Goal: Task Accomplishment & Management: Manage account settings

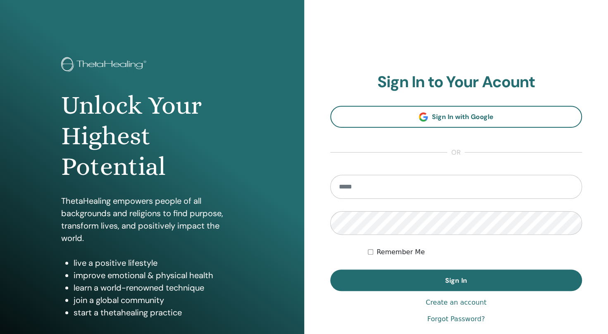
click at [441, 322] on link "Forgot Password?" at bounding box center [455, 319] width 57 height 10
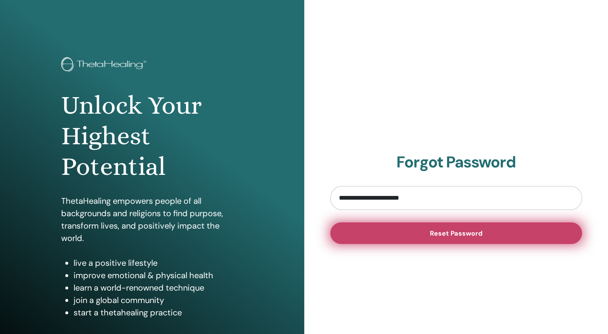
type input "**********"
click at [330, 222] on button "Reset Password" at bounding box center [456, 232] width 252 height 21
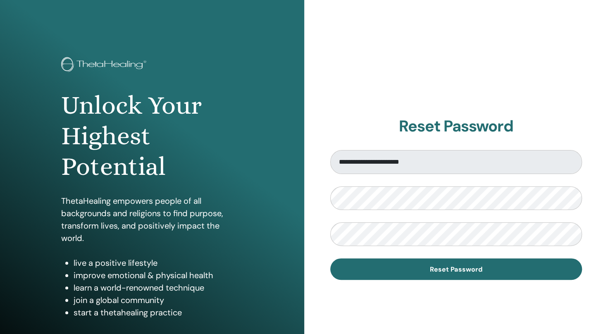
click at [415, 213] on form "**********" at bounding box center [456, 215] width 252 height 130
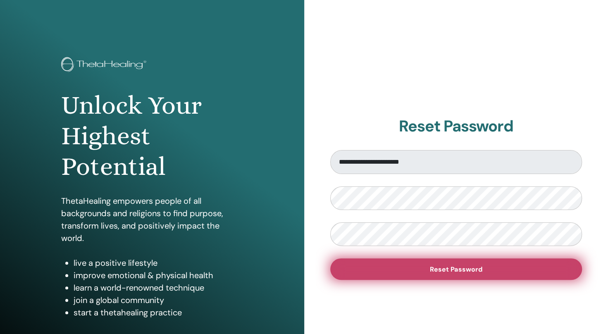
click at [388, 263] on button "Reset Password" at bounding box center [456, 268] width 252 height 21
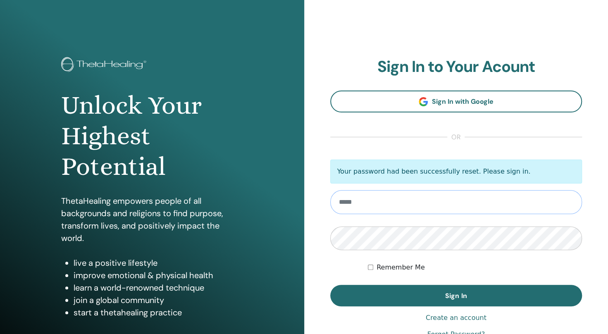
click at [424, 198] on input "email" at bounding box center [456, 202] width 252 height 24
type input "**********"
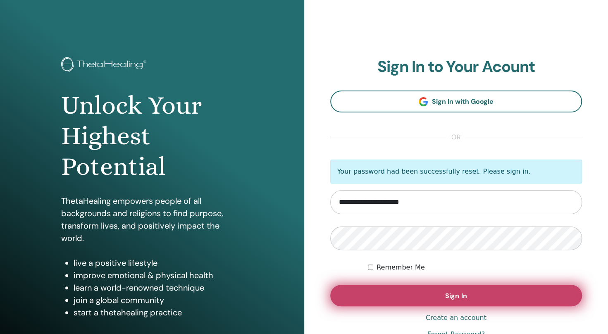
click at [413, 298] on button "Sign In" at bounding box center [456, 295] width 252 height 21
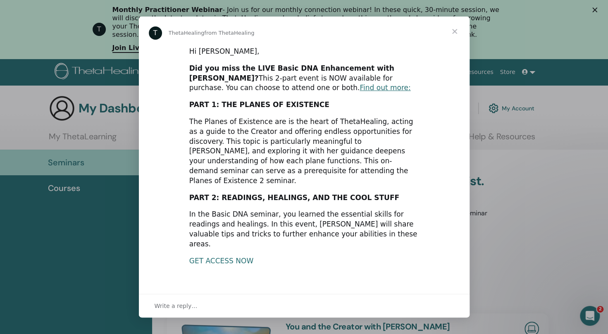
click at [215, 257] on link "GET ACCESS NOW" at bounding box center [221, 261] width 64 height 8
click at [454, 30] on span "Close" at bounding box center [455, 32] width 30 height 30
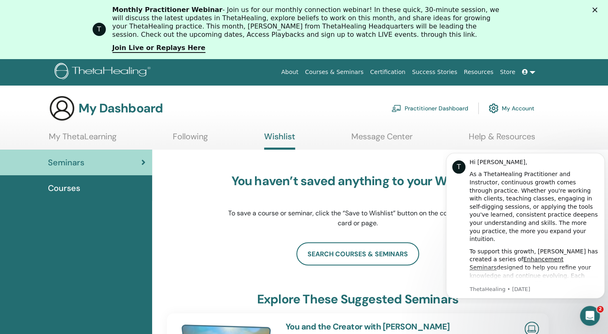
click at [234, 246] on div "search courses & seminars" at bounding box center [357, 253] width 381 height 23
click at [441, 107] on link "Practitioner Dashboard" at bounding box center [429, 108] width 77 height 18
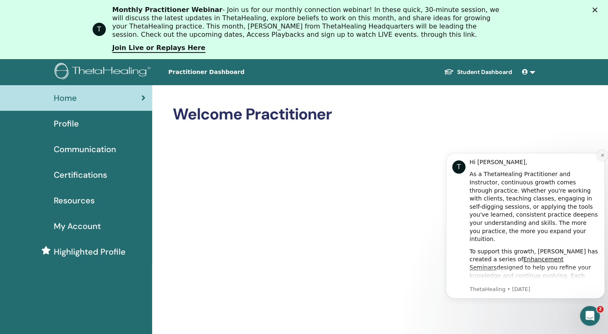
click at [601, 155] on icon "Dismiss notification" at bounding box center [602, 155] width 5 height 5
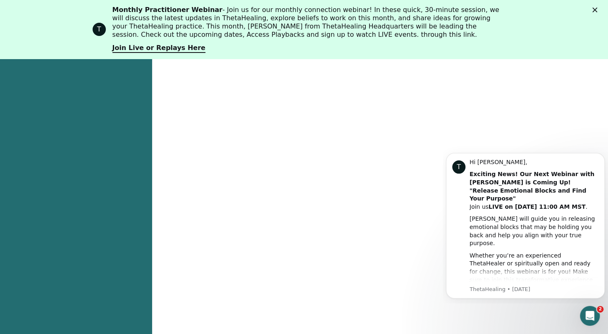
scroll to position [413, 0]
click at [603, 155] on icon "Dismiss notification" at bounding box center [601, 155] width 3 height 3
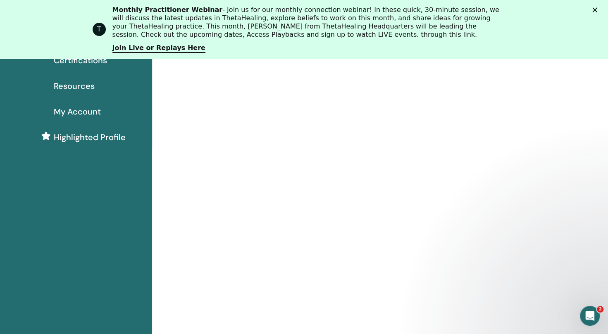
scroll to position [7, 0]
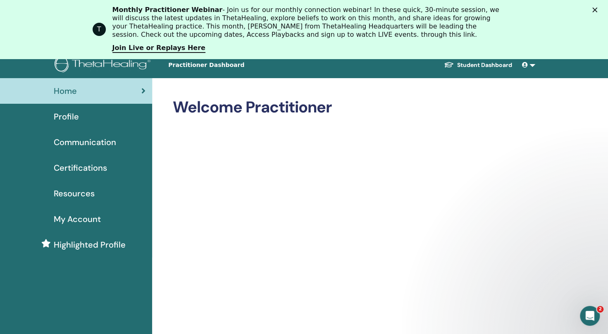
click at [532, 64] on link at bounding box center [529, 64] width 20 height 15
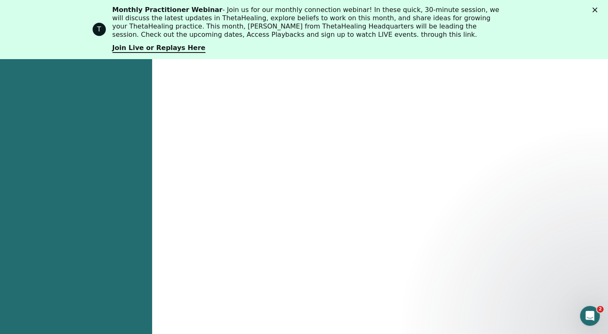
scroll to position [453, 0]
click at [589, 139] on div "Welcome Practitioner" at bounding box center [380, 199] width 456 height 1134
